Goal: Contribute content

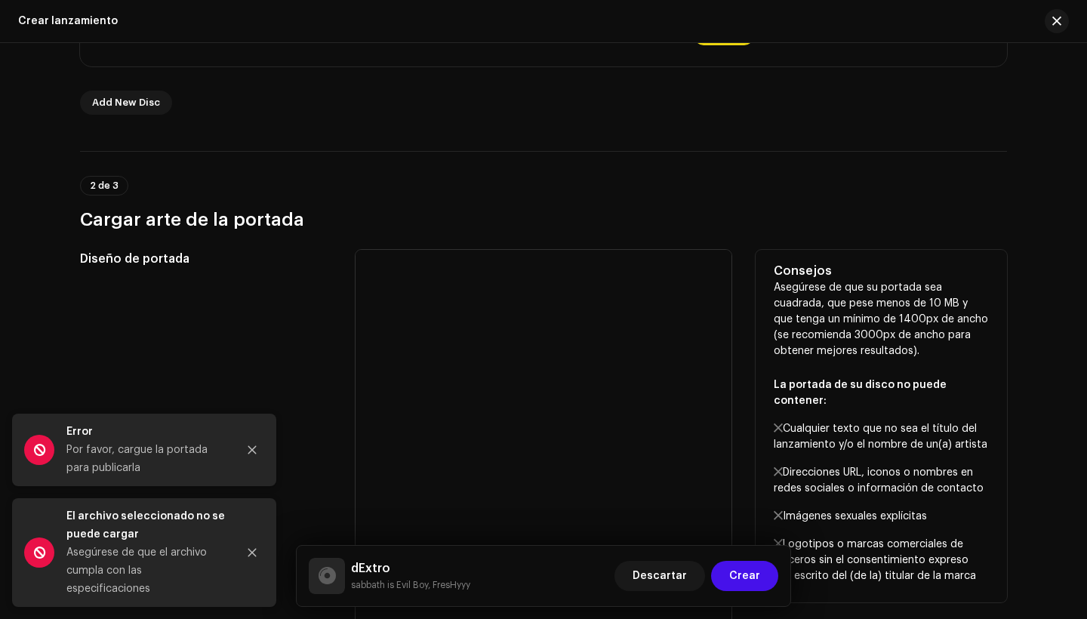
scroll to position [408, 0]
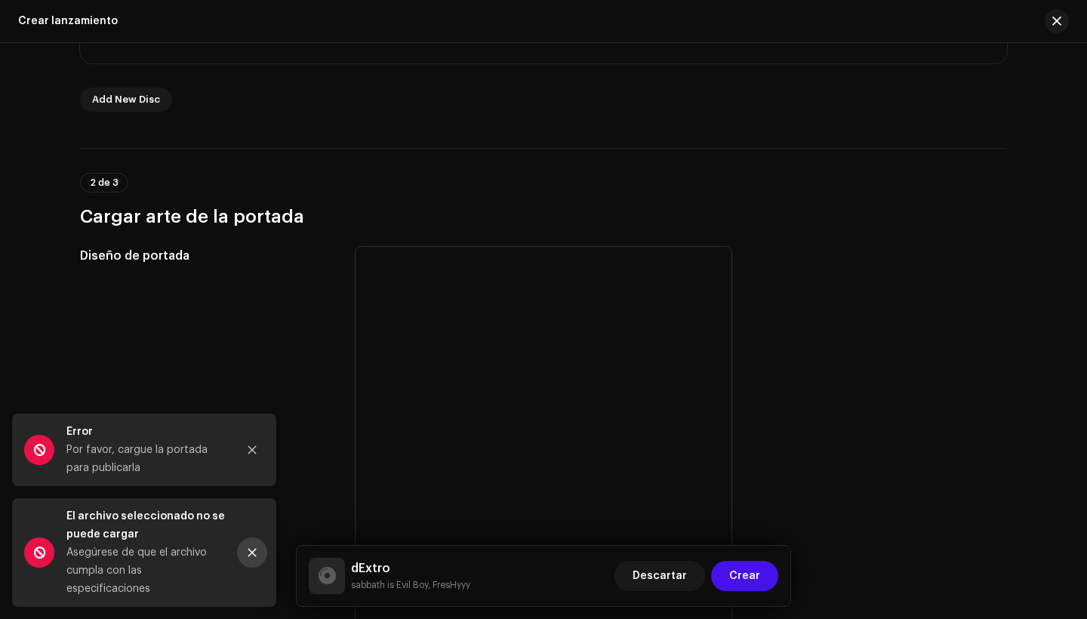
click at [255, 556] on icon "Close" at bounding box center [252, 553] width 8 height 8
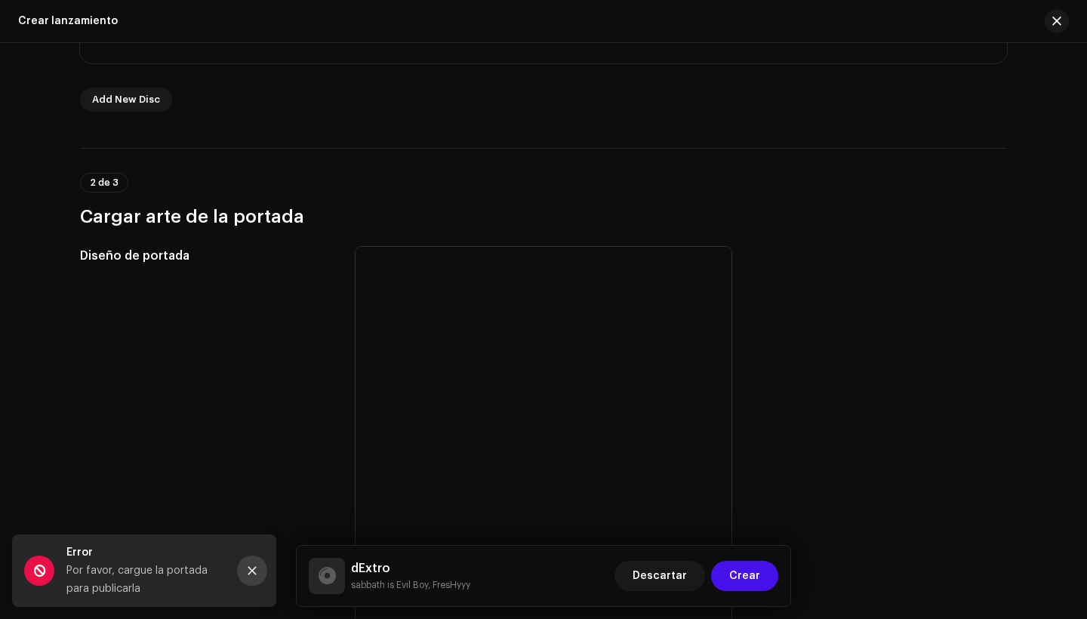
click at [252, 576] on button "Close" at bounding box center [252, 571] width 30 height 30
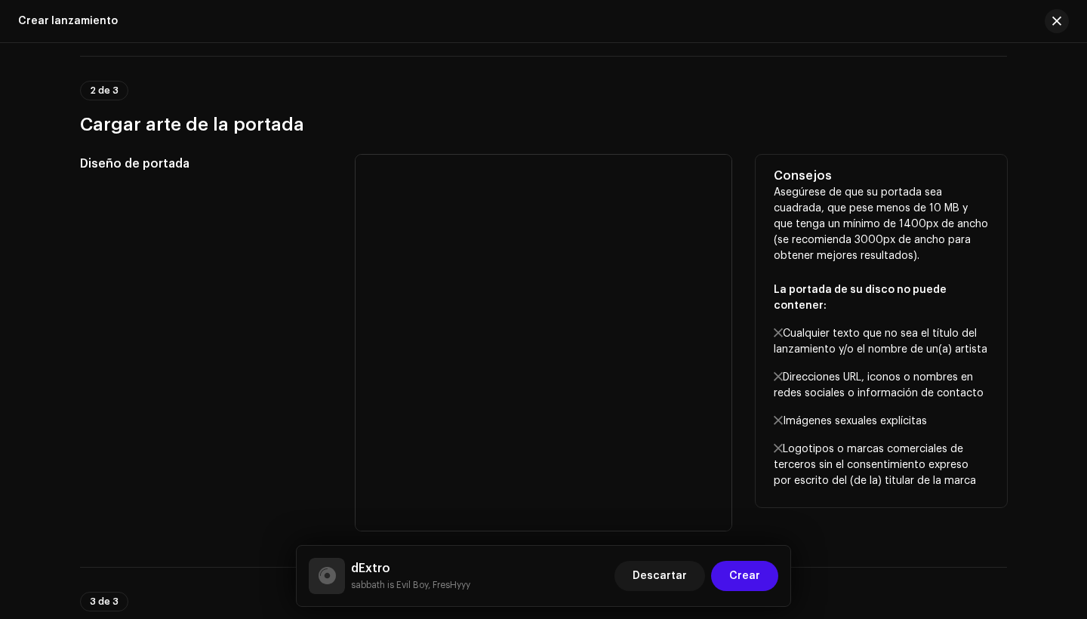
scroll to position [516, 0]
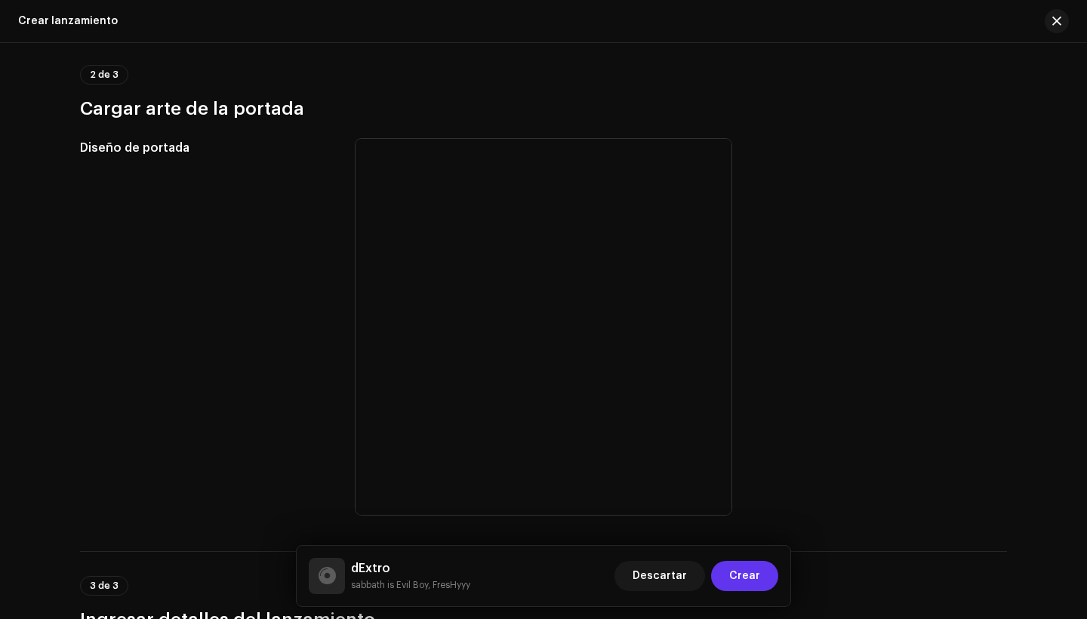
click at [766, 587] on button "Crear" at bounding box center [744, 576] width 67 height 30
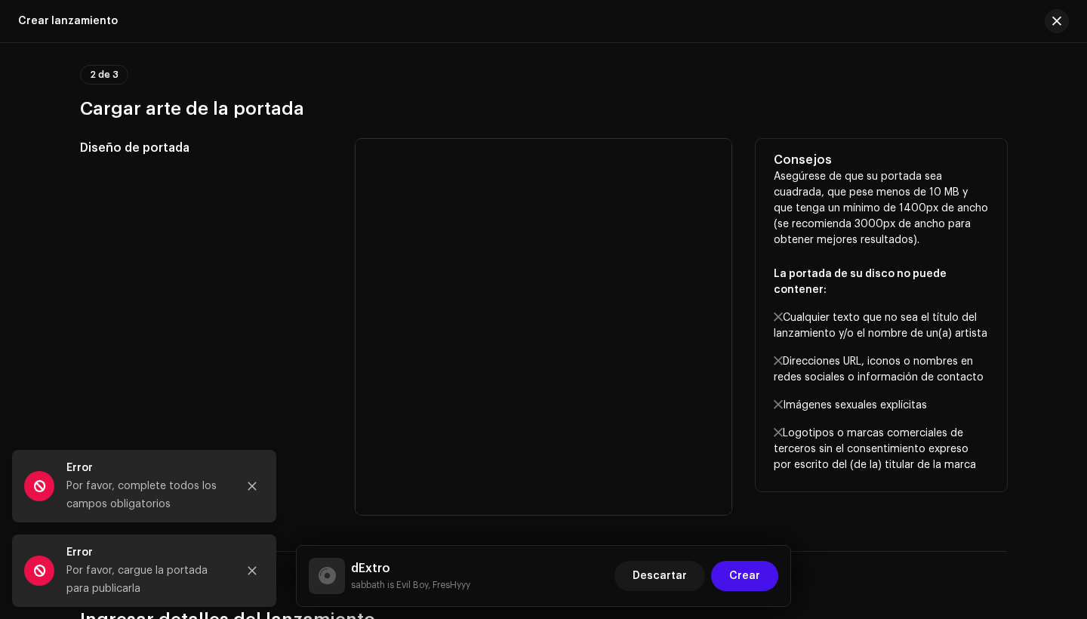
click at [603, 317] on div at bounding box center [544, 327] width 376 height 376
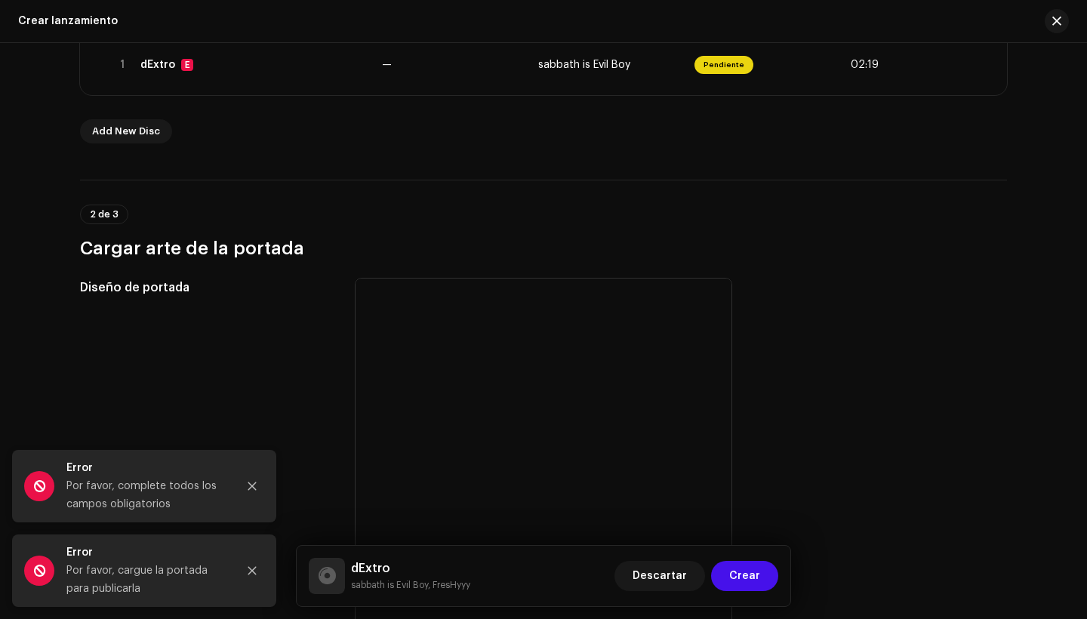
scroll to position [309, 0]
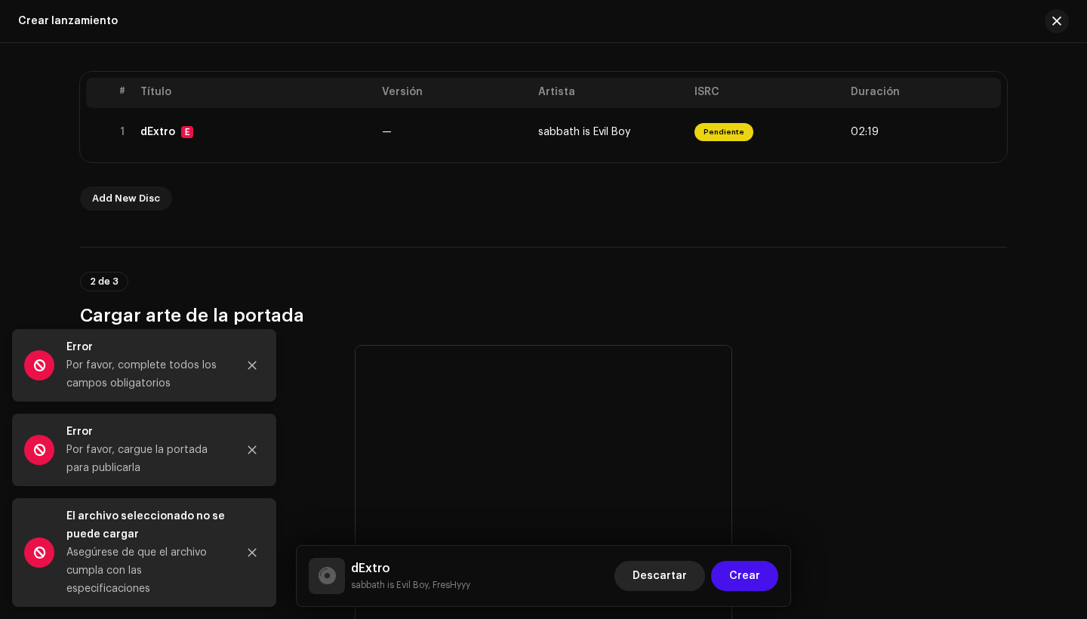
click at [672, 582] on span "Descartar" at bounding box center [660, 576] width 54 height 30
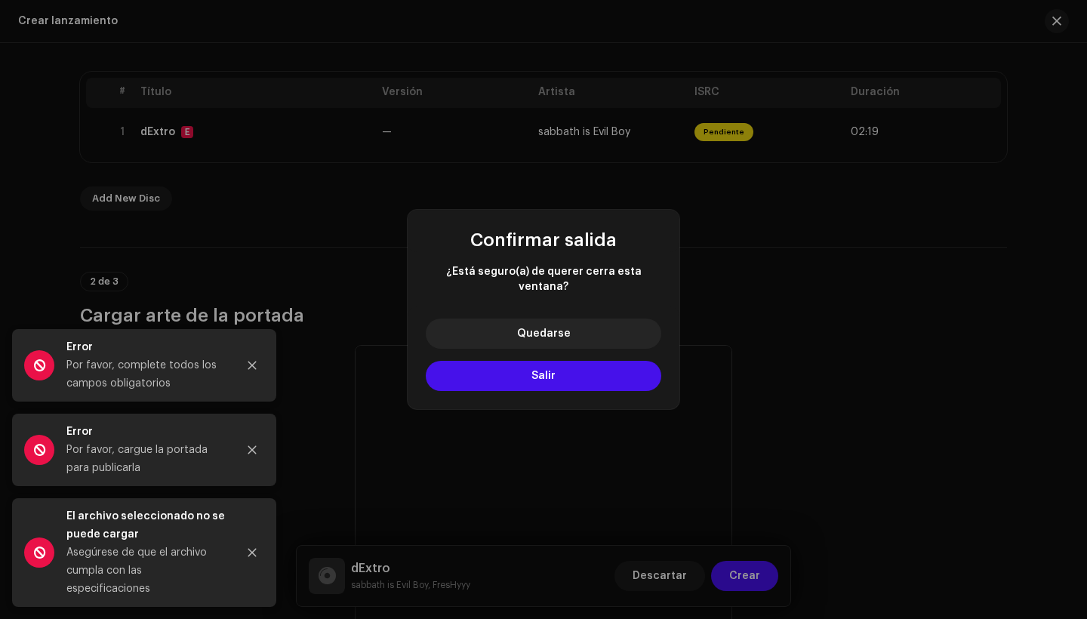
click at [806, 311] on div "Confirmar salida ¿Está seguro(a) de querer cerra esta ventana? Quedarse Salir" at bounding box center [543, 309] width 1087 height 619
click at [586, 324] on button "Quedarse" at bounding box center [544, 334] width 236 height 30
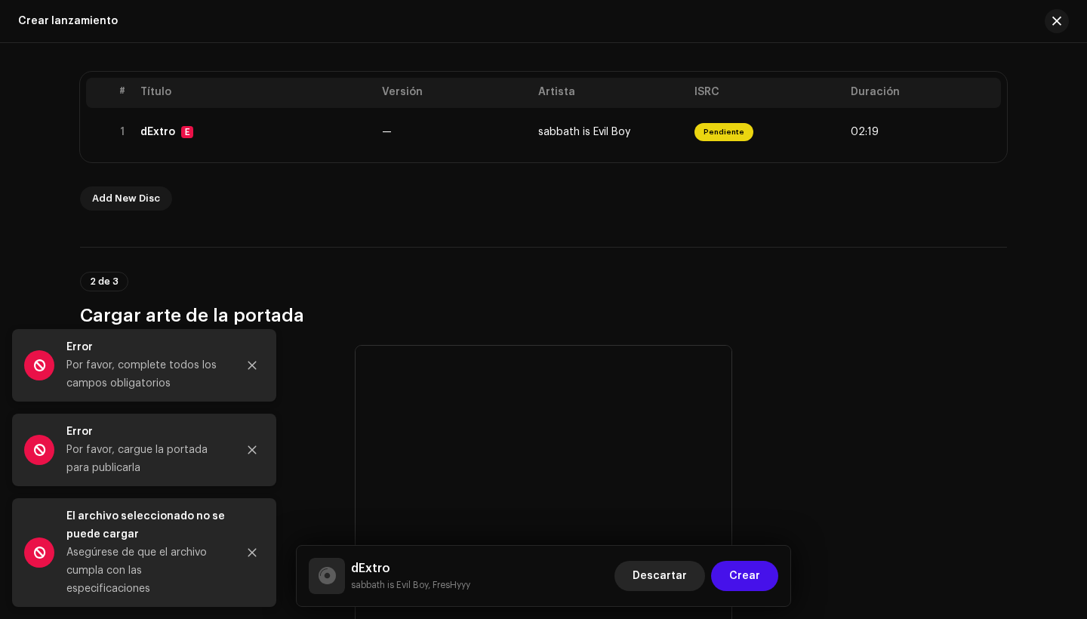
click at [674, 570] on span "Descartar" at bounding box center [660, 576] width 54 height 30
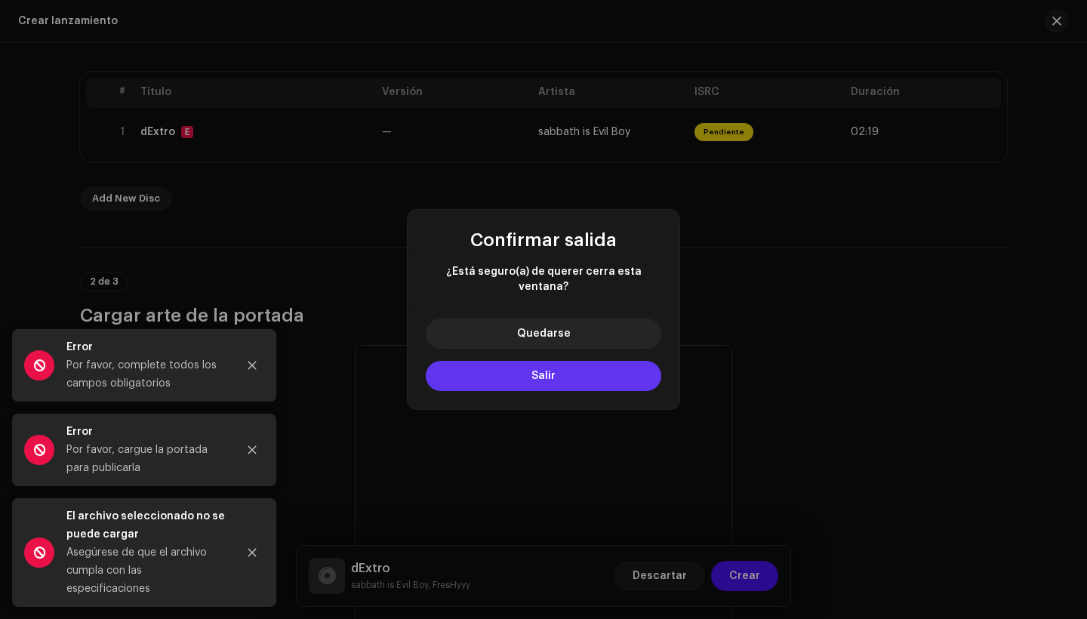
click at [630, 367] on button "Salir" at bounding box center [544, 376] width 236 height 30
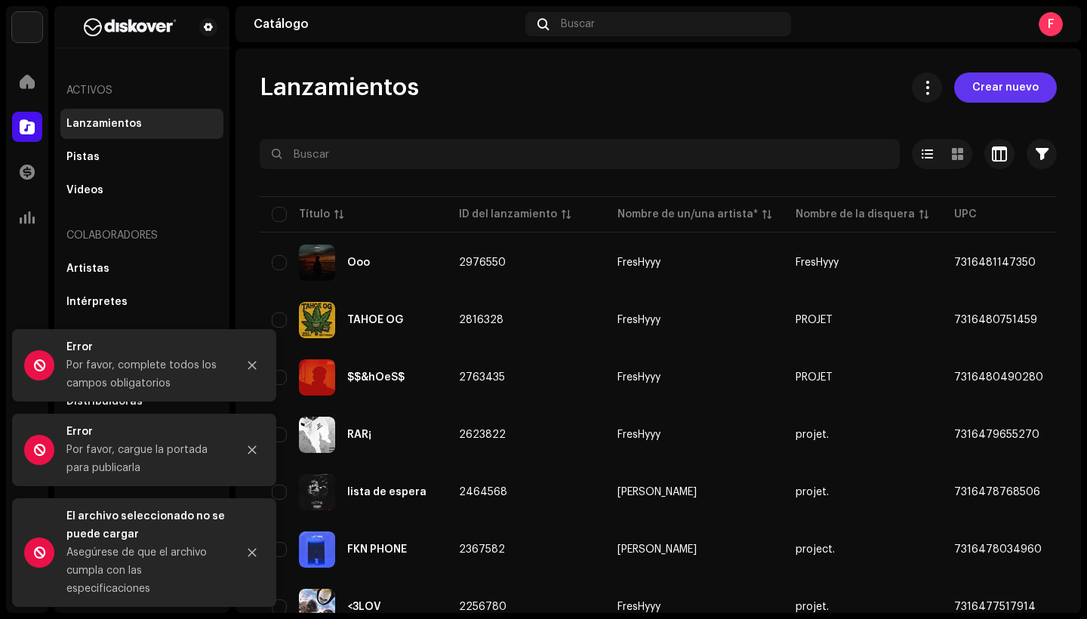
click at [1019, 81] on span "Crear nuevo" at bounding box center [1005, 87] width 66 height 30
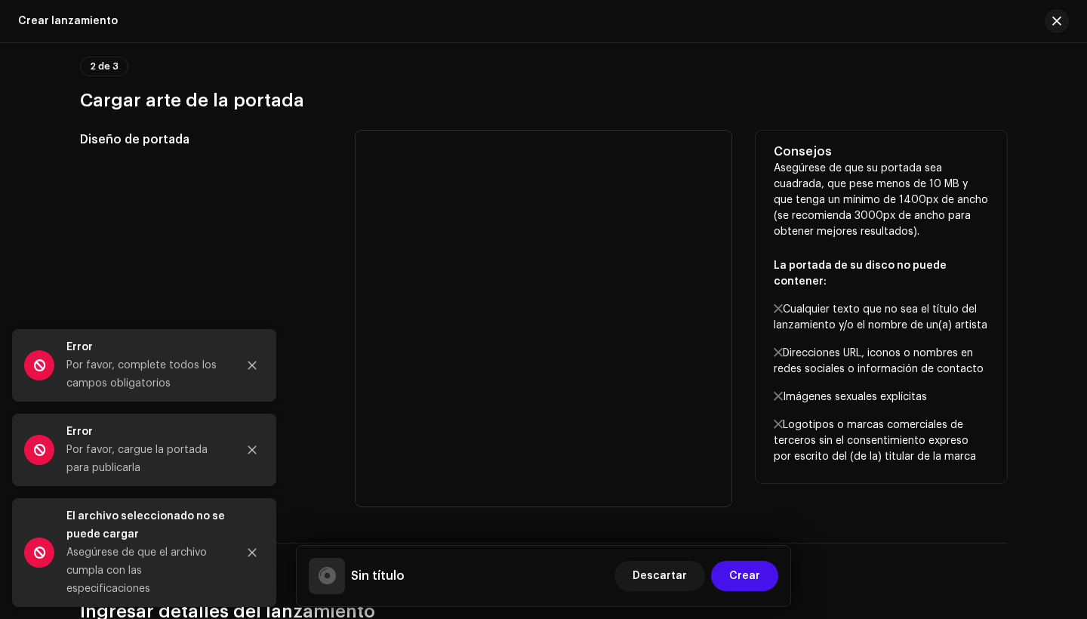
scroll to position [350, 0]
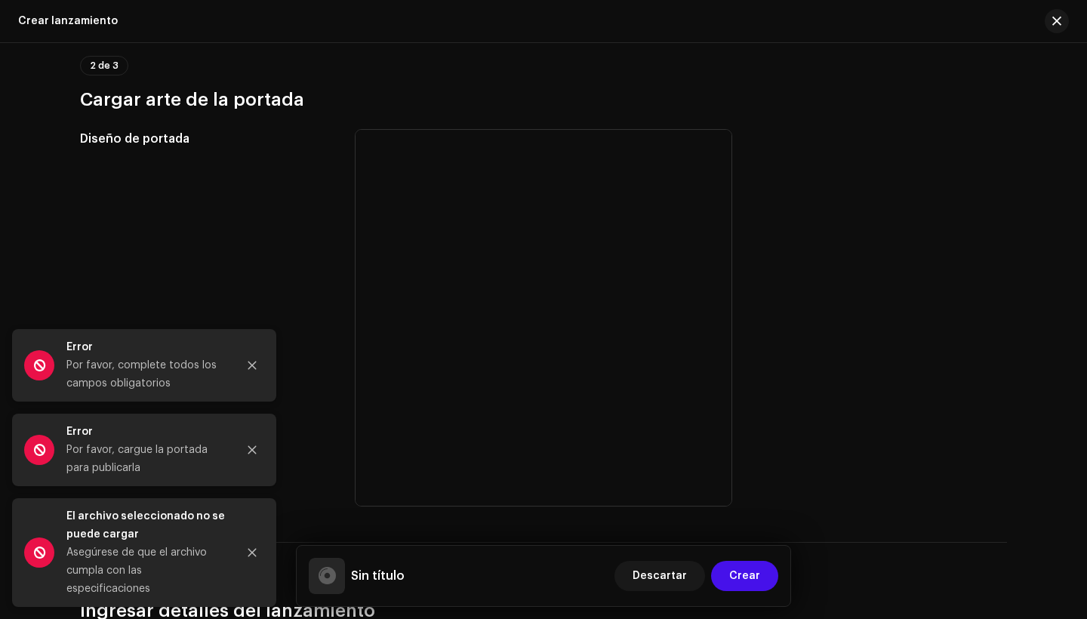
click at [757, 594] on div "Sin título Descartar Crear" at bounding box center [544, 576] width 494 height 60
click at [750, 569] on span "Crear" at bounding box center [744, 576] width 31 height 30
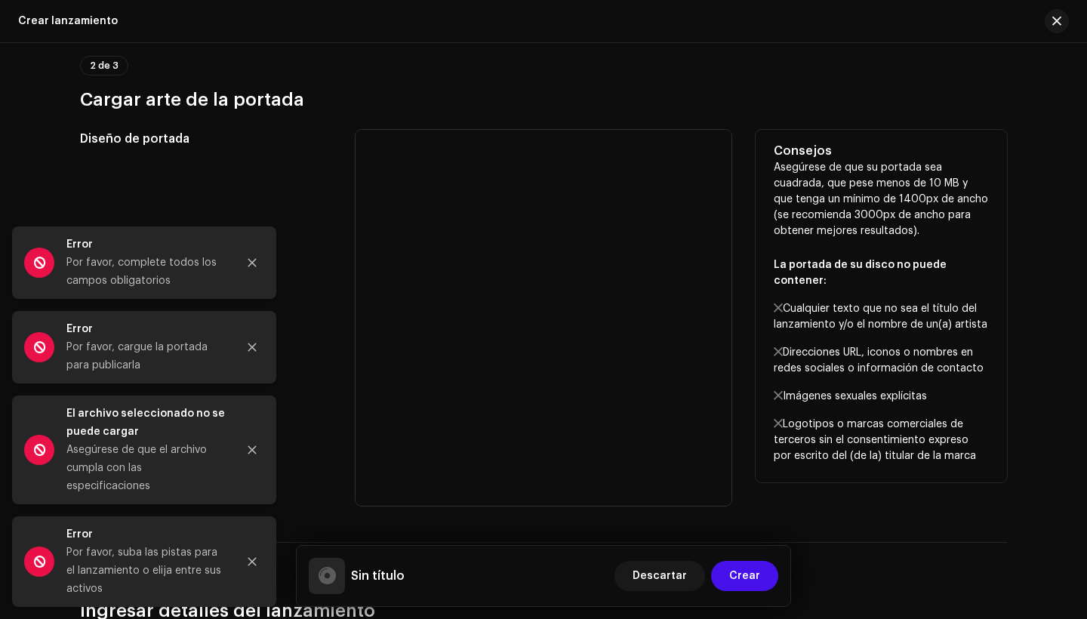
scroll to position [378, 0]
